Goal: Task Accomplishment & Management: Use online tool/utility

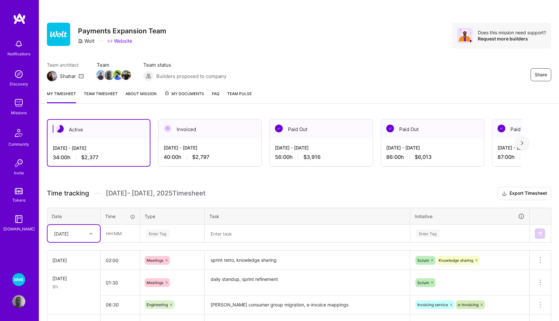
scroll to position [59, 0]
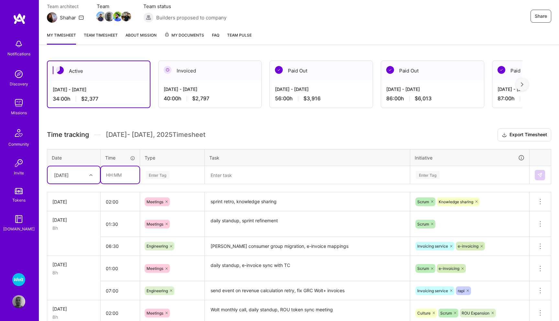
click at [116, 173] on input "text" at bounding box center [120, 174] width 38 height 17
type input "06:00"
click at [153, 173] on div "Enter Tag" at bounding box center [158, 175] width 24 height 10
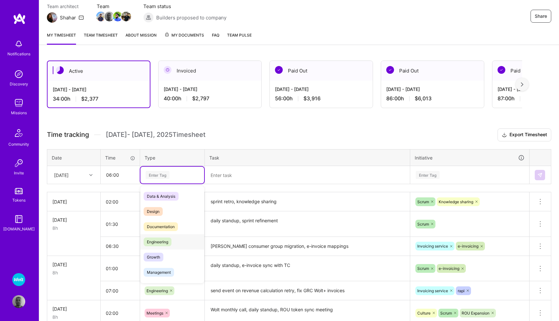
click at [162, 240] on span "Engineering" at bounding box center [158, 241] width 28 height 9
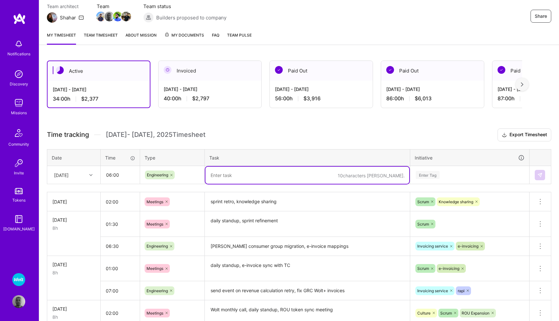
click at [227, 173] on textarea at bounding box center [307, 175] width 204 height 17
type textarea "migrating [PERSON_NAME] consumer group, e-invoice mappings"
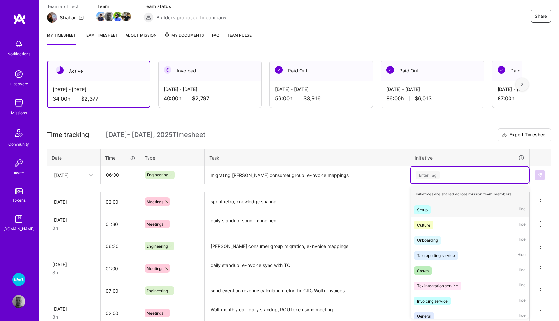
click at [423, 177] on div "Enter Tag" at bounding box center [428, 175] width 24 height 10
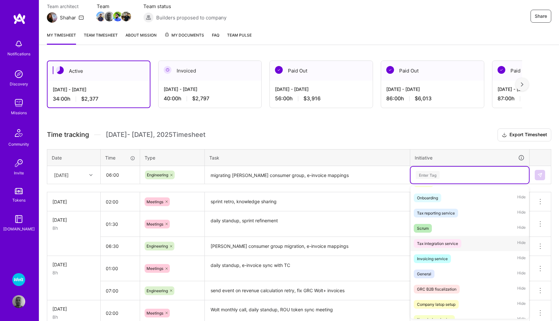
scroll to position [43, 0]
click at [421, 255] on div "Invoicing service" at bounding box center [432, 258] width 31 height 7
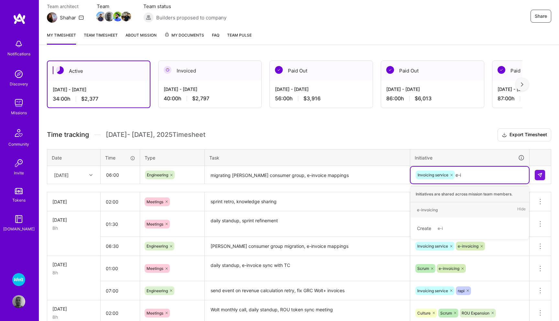
type input "e-in"
click at [442, 209] on div "e-invoicing Hide" at bounding box center [470, 209] width 118 height 15
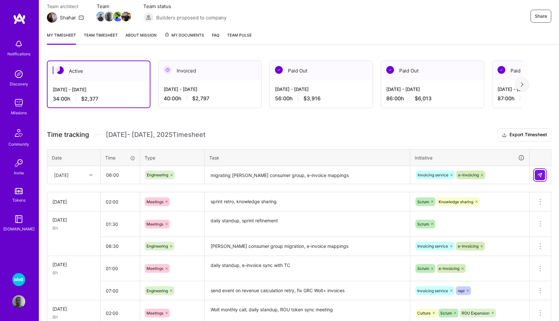
click at [538, 175] on img at bounding box center [539, 174] width 5 height 5
